Goal: Understand process/instructions

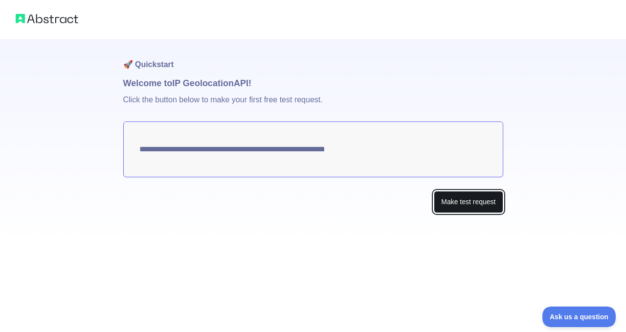
click at [460, 205] on button "Make test request" at bounding box center [468, 202] width 69 height 22
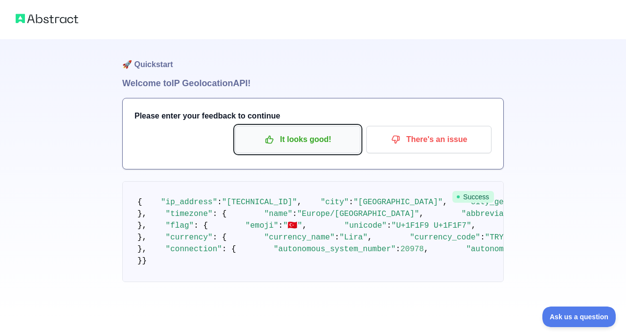
click at [292, 139] on p "It looks good!" at bounding box center [298, 139] width 111 height 17
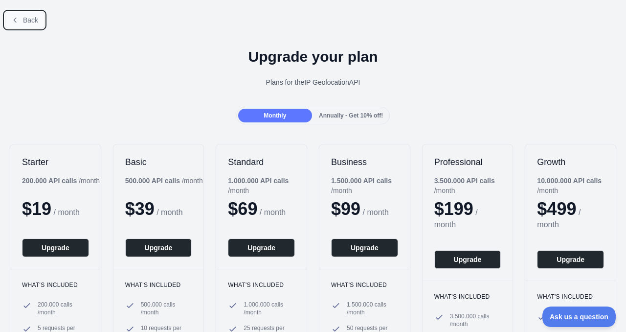
click at [24, 16] on span "Back" at bounding box center [30, 20] width 15 height 8
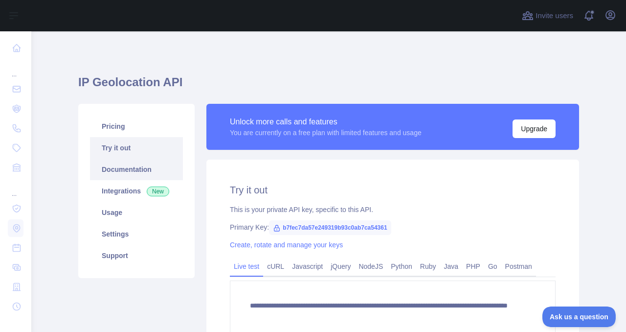
click at [130, 170] on link "Documentation" at bounding box center [136, 170] width 93 height 22
